Goal: Transaction & Acquisition: Purchase product/service

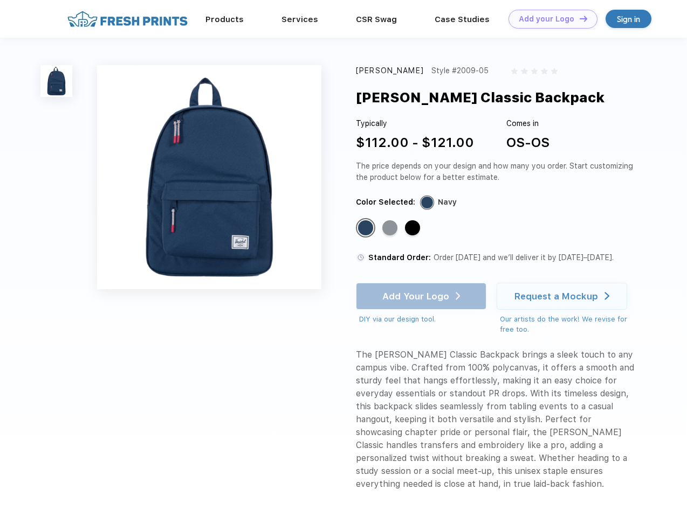
click at [549, 19] on link "Add your Logo Design Tool" at bounding box center [552, 19] width 89 height 19
click at [0, 0] on div "Design Tool" at bounding box center [0, 0] width 0 height 0
click at [578, 18] on link "Add your Logo Design Tool" at bounding box center [552, 19] width 89 height 19
click at [57, 81] on img at bounding box center [56, 81] width 32 height 32
click at [366, 229] on div "Standard Color" at bounding box center [365, 227] width 15 height 15
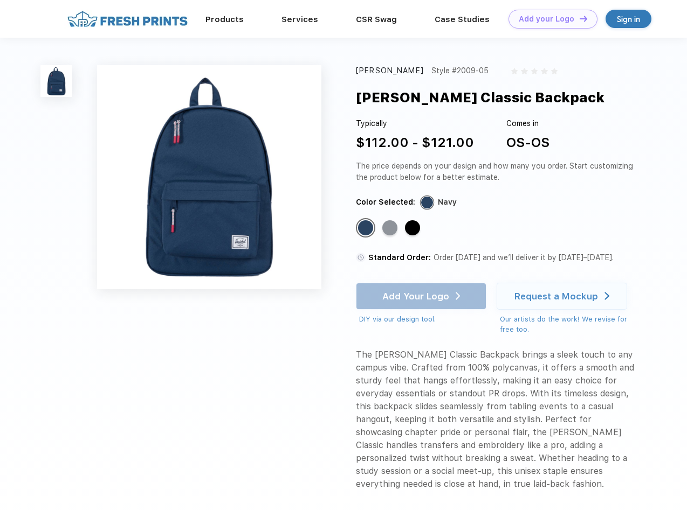
click at [391, 229] on div "Standard Color" at bounding box center [389, 227] width 15 height 15
click at [413, 229] on div "Standard Color" at bounding box center [412, 227] width 15 height 15
click at [422, 296] on div "Add Your Logo DIY via our design tool. Ah shoot! This product isn't up in our d…" at bounding box center [421, 304] width 130 height 42
click at [563, 296] on div "Request a Mockup" at bounding box center [556, 296] width 84 height 11
